Goal: Information Seeking & Learning: Learn about a topic

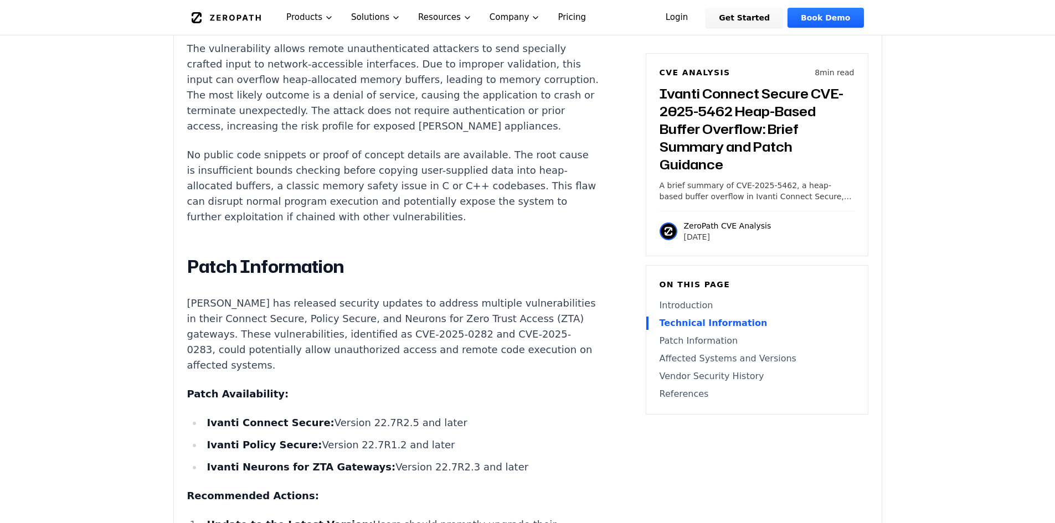
scroll to position [1274, 0]
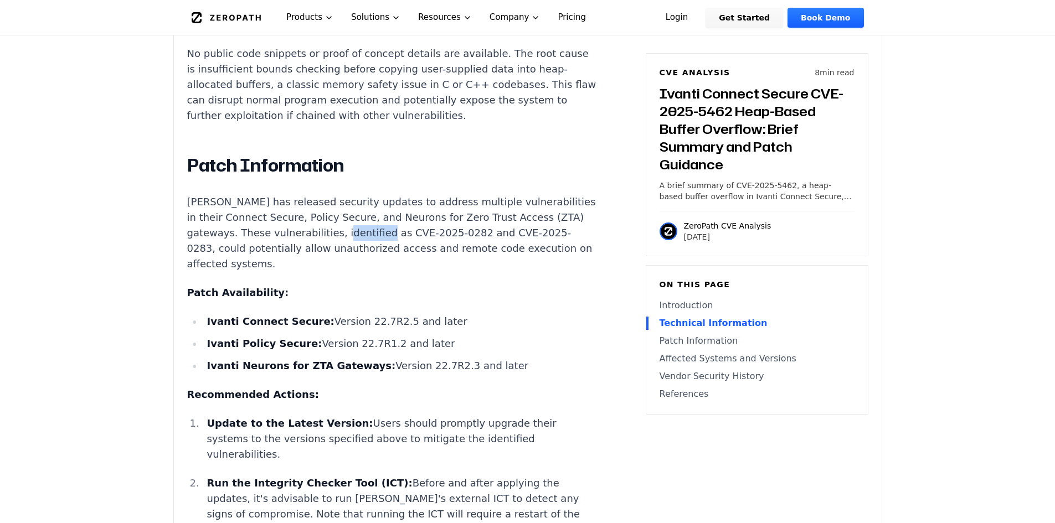
drag, startPoint x: 365, startPoint y: 255, endPoint x: 405, endPoint y: 255, distance: 40.4
click at [405, 255] on p "[PERSON_NAME] has released security updates to address multiple vulnerabilities…" at bounding box center [393, 233] width 412 height 78
click at [358, 294] on div "Introduction Remote attackers can crash enterprise VPN and zero trust gateways …" at bounding box center [393, 378] width 412 height 1776
click at [349, 272] on p "[PERSON_NAME] has released security updates to address multiple vulnerabilities…" at bounding box center [393, 233] width 412 height 78
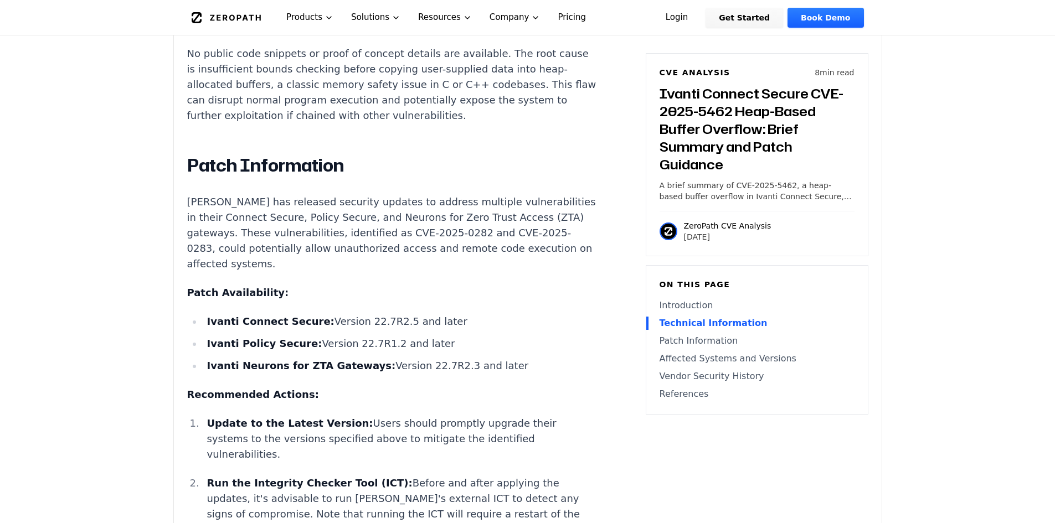
click at [336, 262] on p "[PERSON_NAME] has released security updates to address multiple vulnerabilities…" at bounding box center [393, 233] width 412 height 78
drag, startPoint x: 321, startPoint y: 262, endPoint x: 337, endPoint y: 262, distance: 15.5
click at [335, 262] on p "[PERSON_NAME] has released security updates to address multiple vulnerabilities…" at bounding box center [393, 233] width 412 height 78
click at [326, 290] on div "Introduction Remote attackers can crash enterprise VPN and zero trust gateways …" at bounding box center [393, 378] width 412 height 1776
drag, startPoint x: 334, startPoint y: 265, endPoint x: 347, endPoint y: 264, distance: 12.7
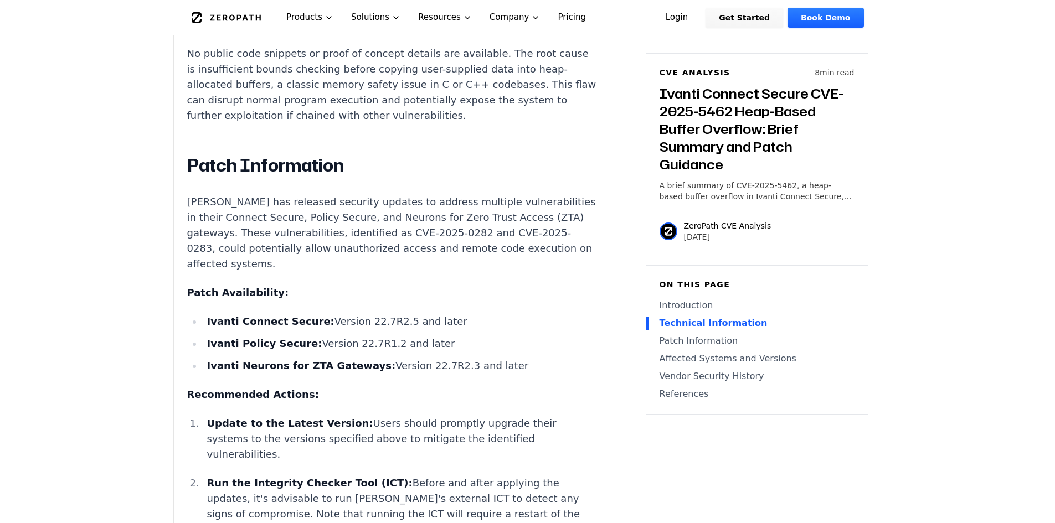
click at [342, 265] on p "[PERSON_NAME] has released security updates to address multiple vulnerabilities…" at bounding box center [393, 233] width 412 height 78
click at [347, 264] on p "[PERSON_NAME] has released security updates to address multiple vulnerabilities…" at bounding box center [393, 233] width 412 height 78
drag, startPoint x: 300, startPoint y: 264, endPoint x: 353, endPoint y: 262, distance: 53.2
click at [353, 262] on p "[PERSON_NAME] has released security updates to address multiple vulnerabilities…" at bounding box center [393, 233] width 412 height 78
click at [337, 272] on p "[PERSON_NAME] has released security updates to address multiple vulnerabilities…" at bounding box center [393, 233] width 412 height 78
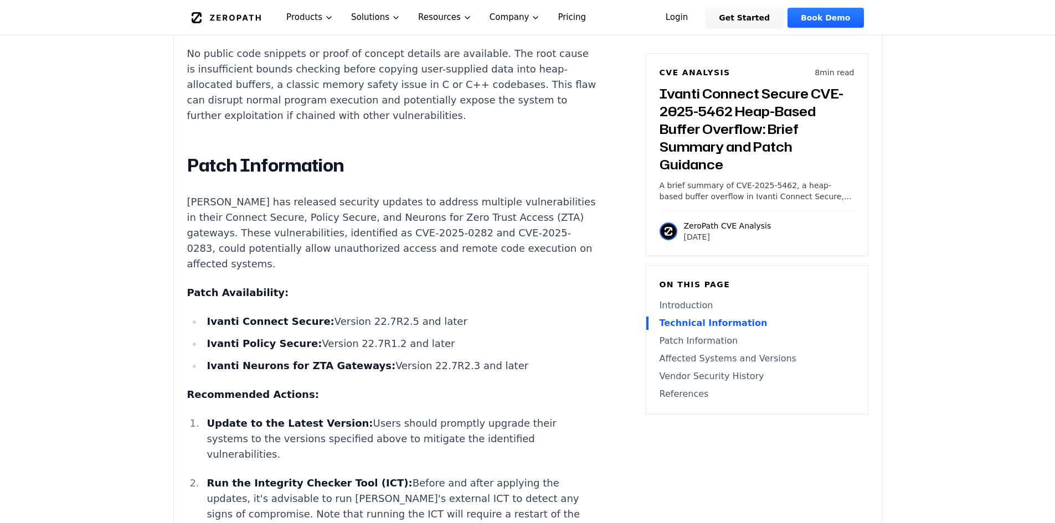
click at [371, 272] on p "[PERSON_NAME] has released security updates to address multiple vulnerabilities…" at bounding box center [393, 233] width 412 height 78
drag, startPoint x: 355, startPoint y: 269, endPoint x: 415, endPoint y: 267, distance: 59.8
click at [415, 267] on p "[PERSON_NAME] has released security updates to address multiple vulnerabilities…" at bounding box center [393, 233] width 412 height 78
click at [313, 289] on div "Introduction Remote attackers can crash enterprise VPN and zero trust gateways …" at bounding box center [393, 378] width 412 height 1776
click at [345, 272] on p "[PERSON_NAME] has released security updates to address multiple vulnerabilities…" at bounding box center [393, 233] width 412 height 78
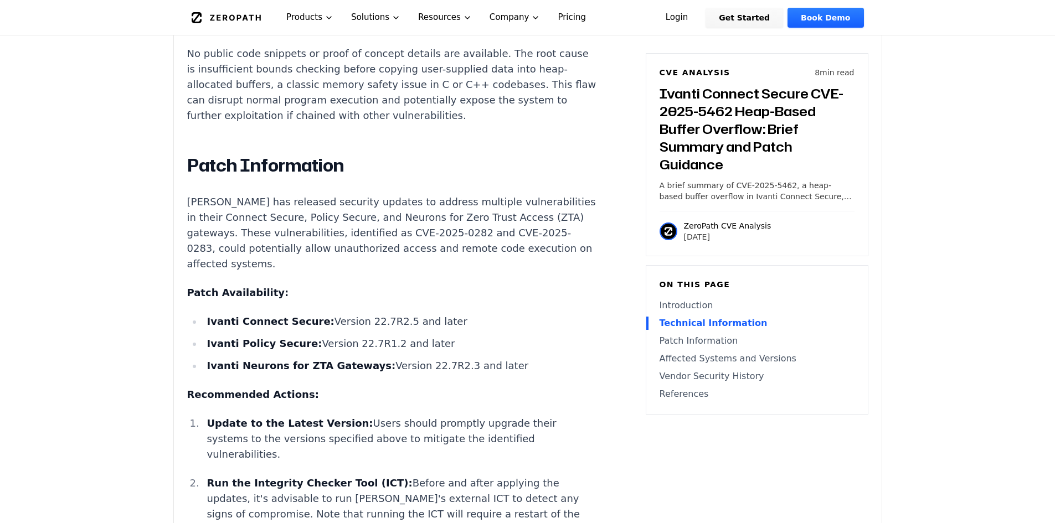
click at [348, 272] on p "[PERSON_NAME] has released security updates to address multiple vulnerabilities…" at bounding box center [393, 233] width 412 height 78
click at [345, 272] on p "[PERSON_NAME] has released security updates to address multiple vulnerabilities…" at bounding box center [393, 233] width 412 height 78
click at [347, 290] on div "Introduction Remote attackers can crash enterprise VPN and zero trust gateways …" at bounding box center [393, 378] width 412 height 1776
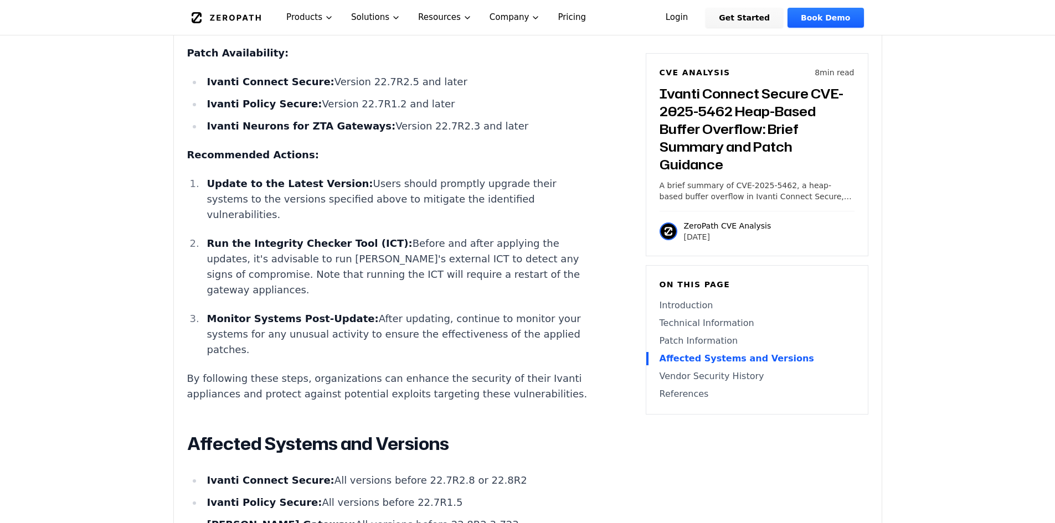
scroll to position [1440, 0]
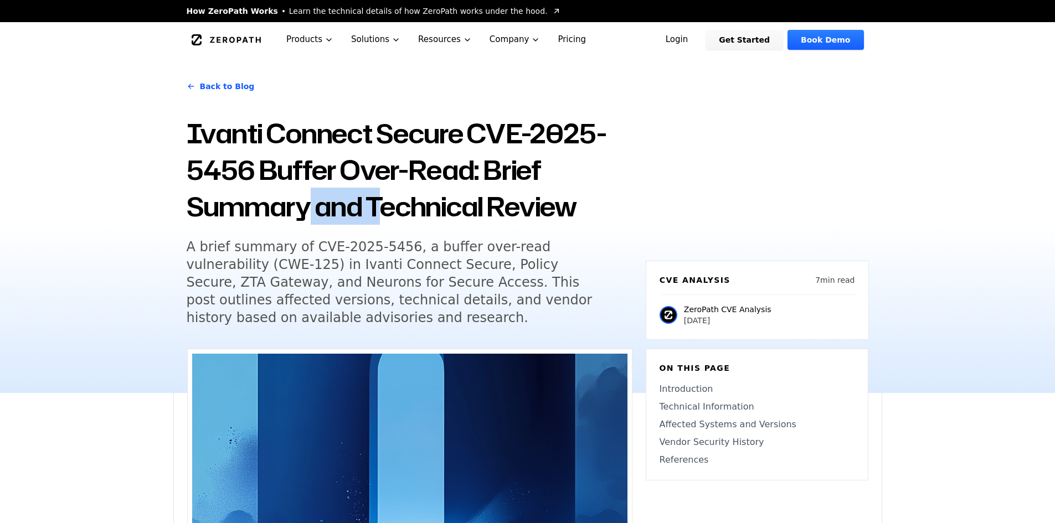
drag, startPoint x: 309, startPoint y: 203, endPoint x: 452, endPoint y: 191, distance: 143.9
click at [420, 192] on h1 "Ivanti Connect Secure CVE-2025-5456 Buffer Over-Read: Brief Summary and Technic…" at bounding box center [410, 170] width 446 height 110
click at [452, 191] on h1 "Ivanti Connect Secure CVE-2025-5456 Buffer Over-Read: Brief Summary and Technic…" at bounding box center [410, 170] width 446 height 110
drag, startPoint x: 306, startPoint y: 215, endPoint x: 354, endPoint y: 214, distance: 48.2
click at [323, 215] on h1 "Ivanti Connect Secure CVE-2025-5456 Buffer Over-Read: Brief Summary and Technic…" at bounding box center [410, 170] width 446 height 110
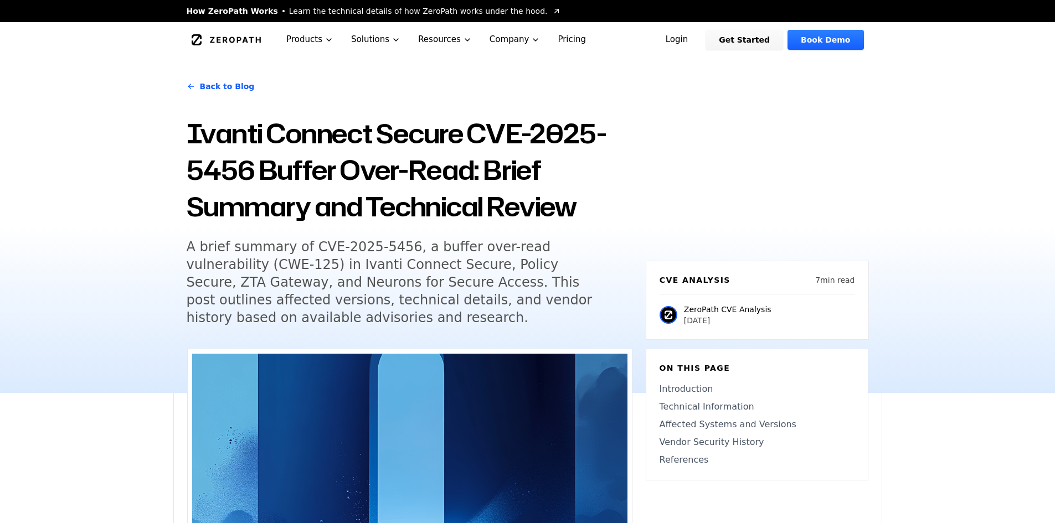
click at [354, 214] on h1 "Ivanti Connect Secure CVE-2025-5456 Buffer Over-Read: Brief Summary and Technic…" at bounding box center [410, 170] width 446 height 110
drag, startPoint x: 301, startPoint y: 210, endPoint x: 367, endPoint y: 208, distance: 65.9
click at [317, 209] on h1 "Ivanti Connect Secure CVE-2025-5456 Buffer Over-Read: Brief Summary and Technic…" at bounding box center [410, 170] width 446 height 110
click at [367, 208] on h1 "Ivanti Connect Secure CVE-2025-5456 Buffer Over-Read: Brief Summary and Technic…" at bounding box center [410, 170] width 446 height 110
click at [333, 248] on h5 "A brief summary of CVE-2025-5456, a buffer over-read vulnerability (CWE-125) in…" at bounding box center [399, 282] width 425 height 89
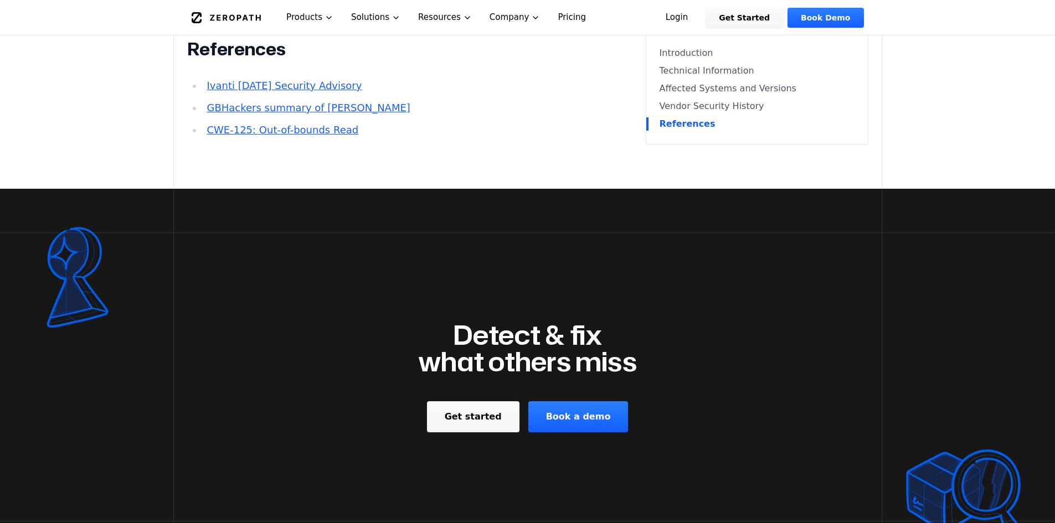
scroll to position [1384, 0]
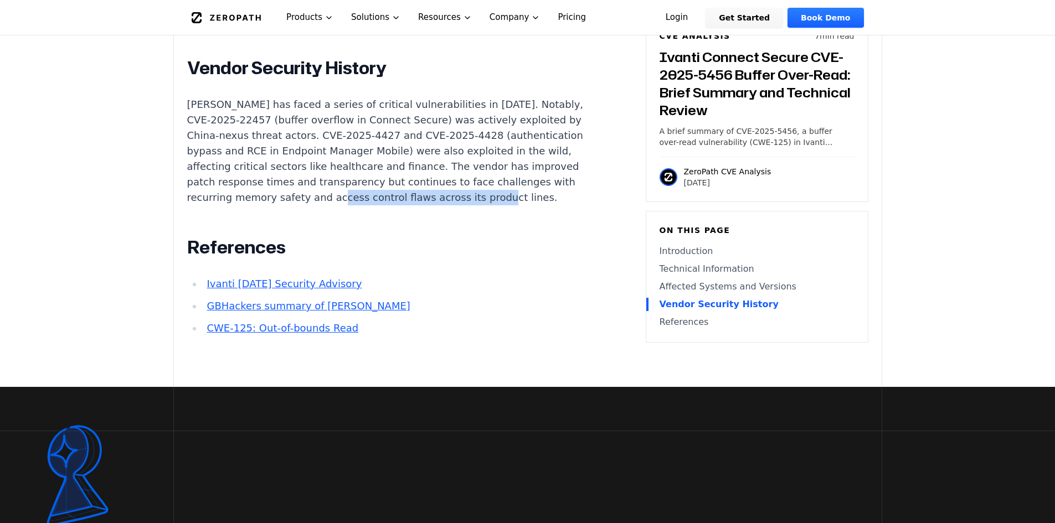
drag, startPoint x: 415, startPoint y: 241, endPoint x: 538, endPoint y: 244, distance: 122.4
click at [538, 205] on p "Ivanti has faced a series of critical vulnerabilities in 2025. Notably, CVE-202…" at bounding box center [393, 151] width 412 height 109
click at [473, 259] on h2 "References" at bounding box center [393, 247] width 412 height 22
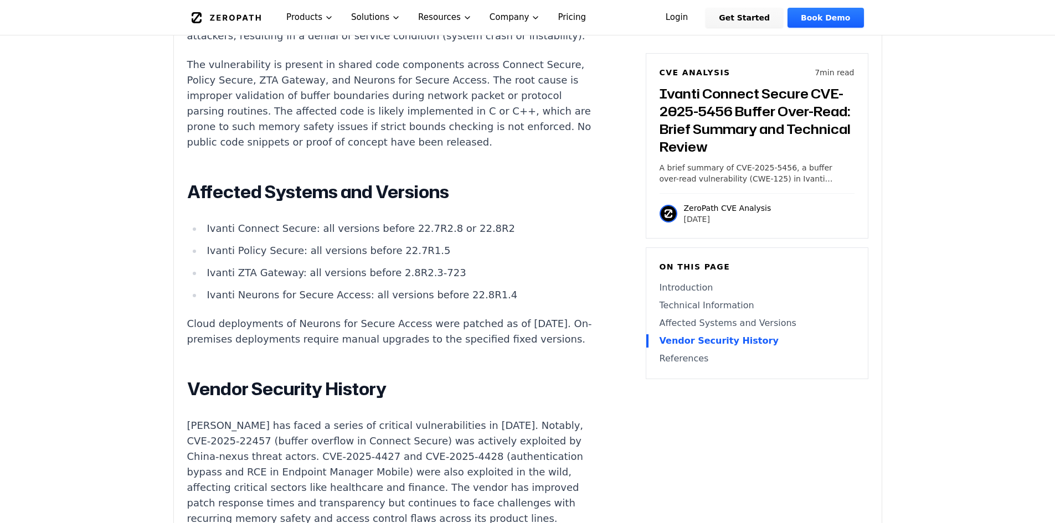
scroll to position [1052, 0]
